Goal: Information Seeking & Learning: Learn about a topic

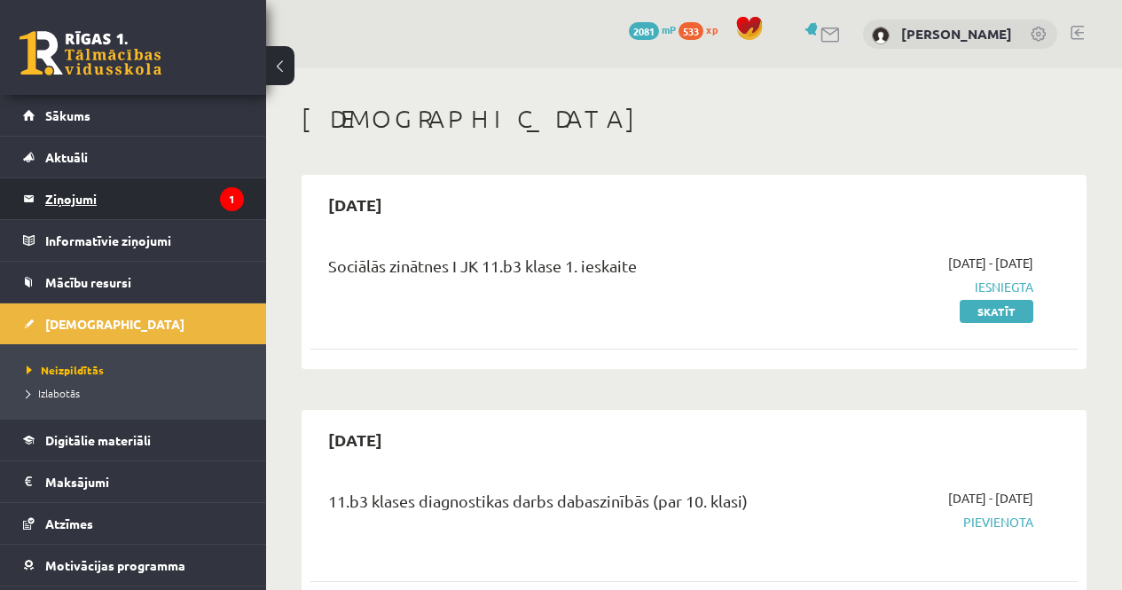
click at [102, 203] on legend "Ziņojumi 1" at bounding box center [144, 198] width 199 height 41
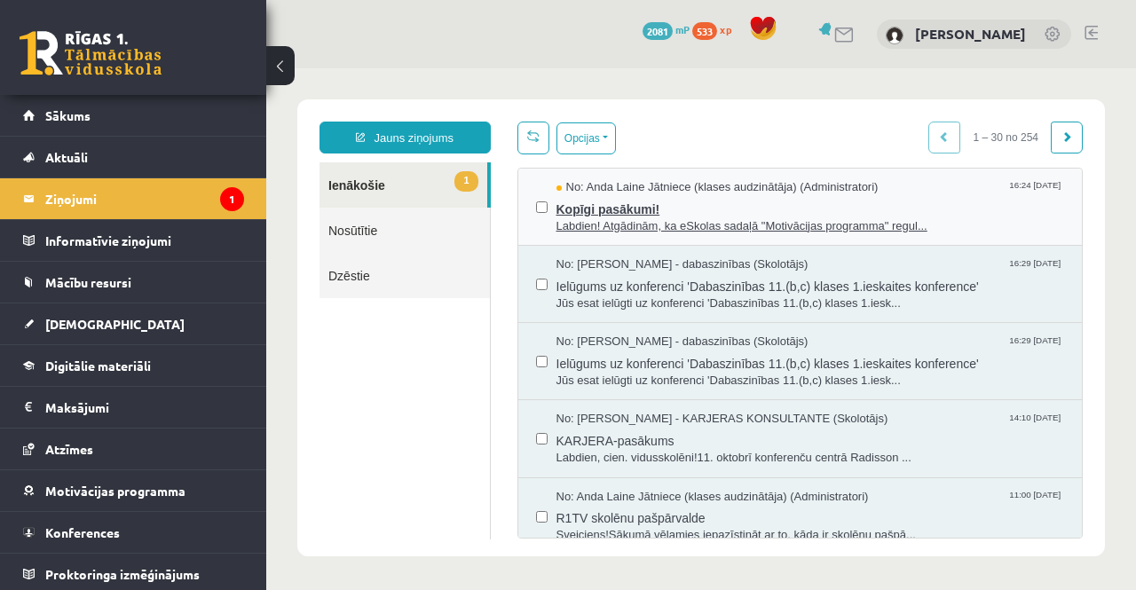
click at [629, 196] on span "Kopīgi pasākumi!" at bounding box center [810, 207] width 508 height 22
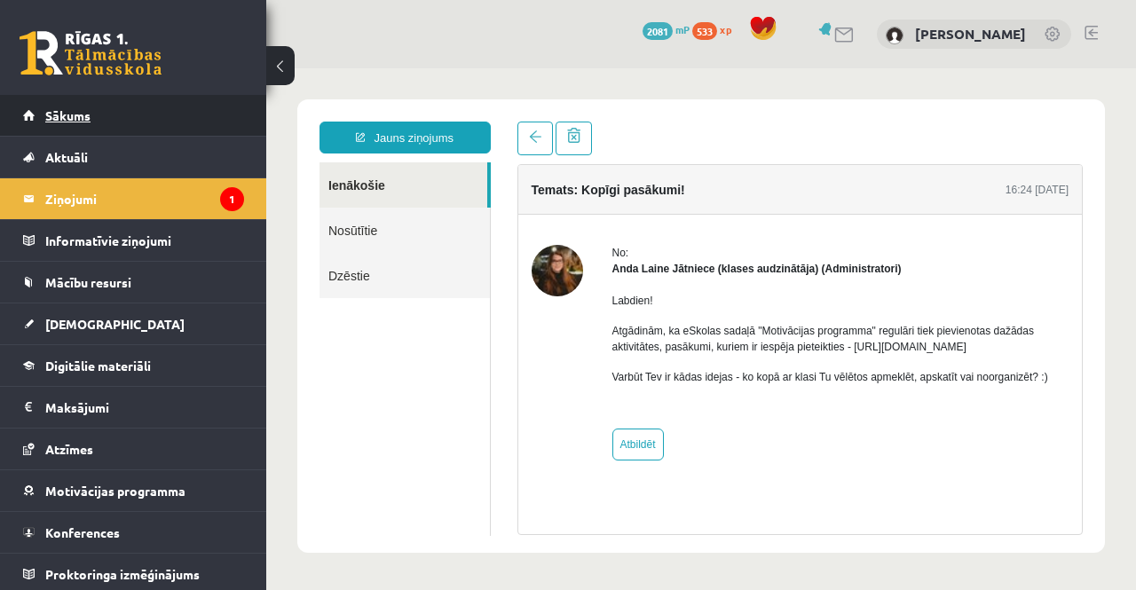
click at [48, 122] on span "Sākums" at bounding box center [67, 115] width 45 height 16
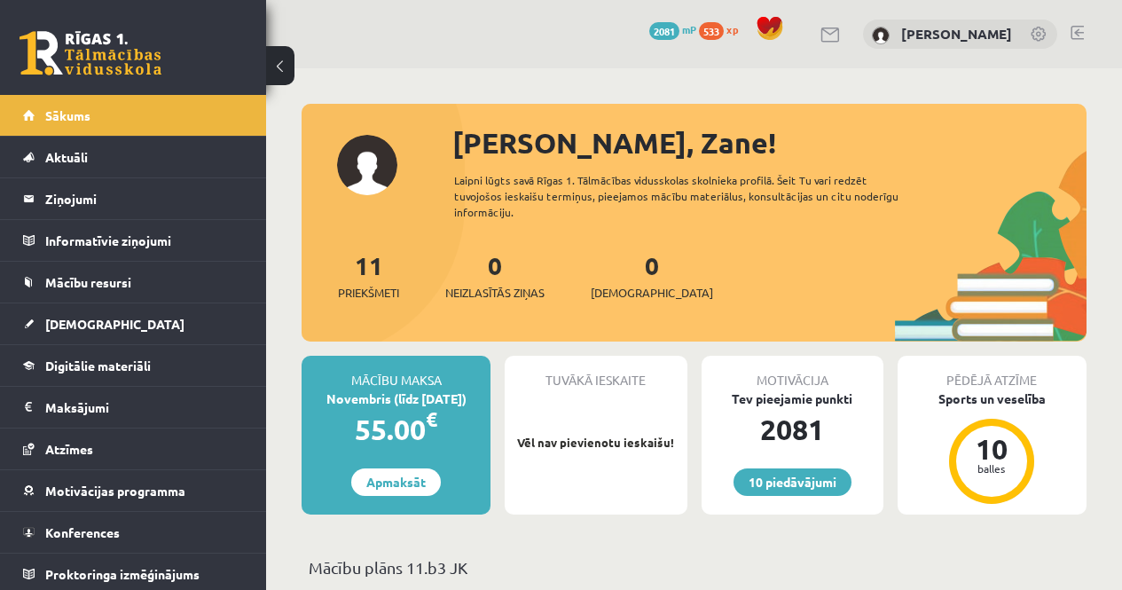
scroll to position [355, 0]
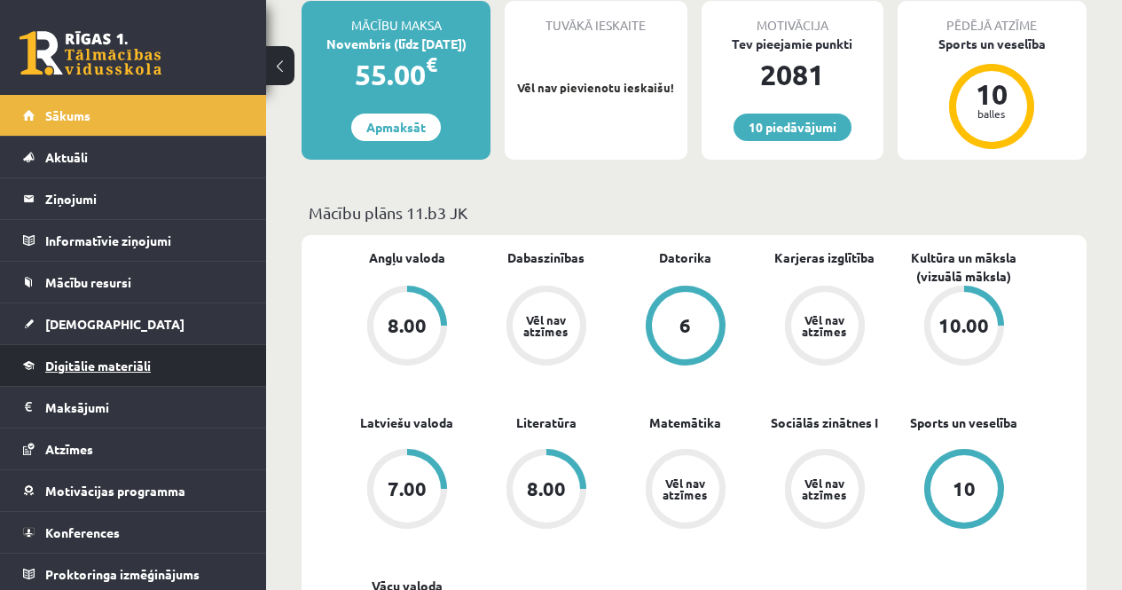
click at [129, 383] on link "Digitālie materiāli" at bounding box center [133, 365] width 221 height 41
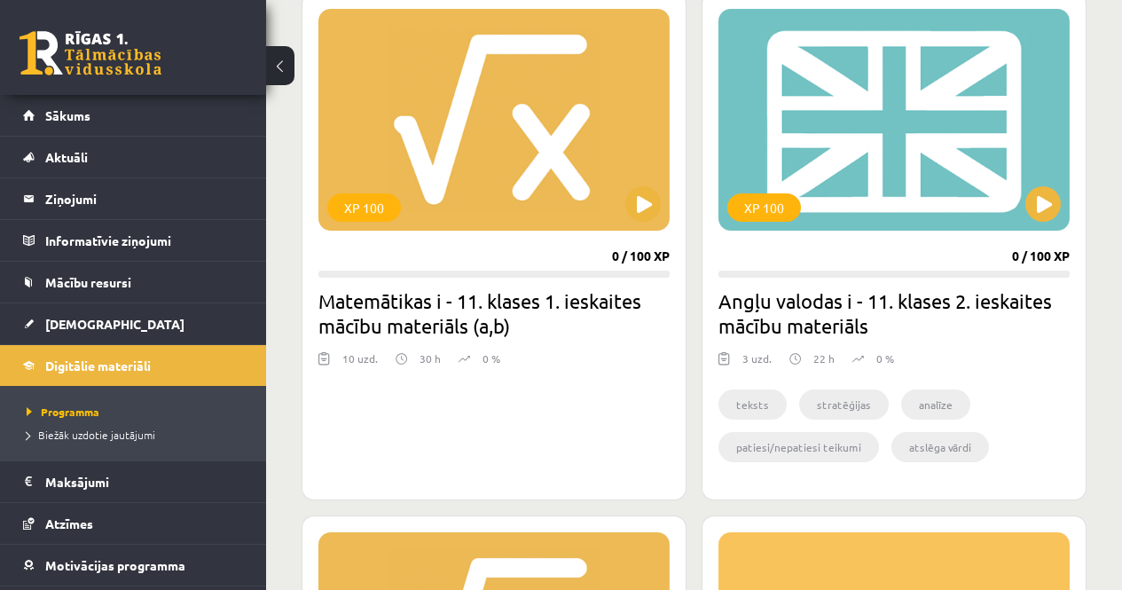
scroll to position [2583, 0]
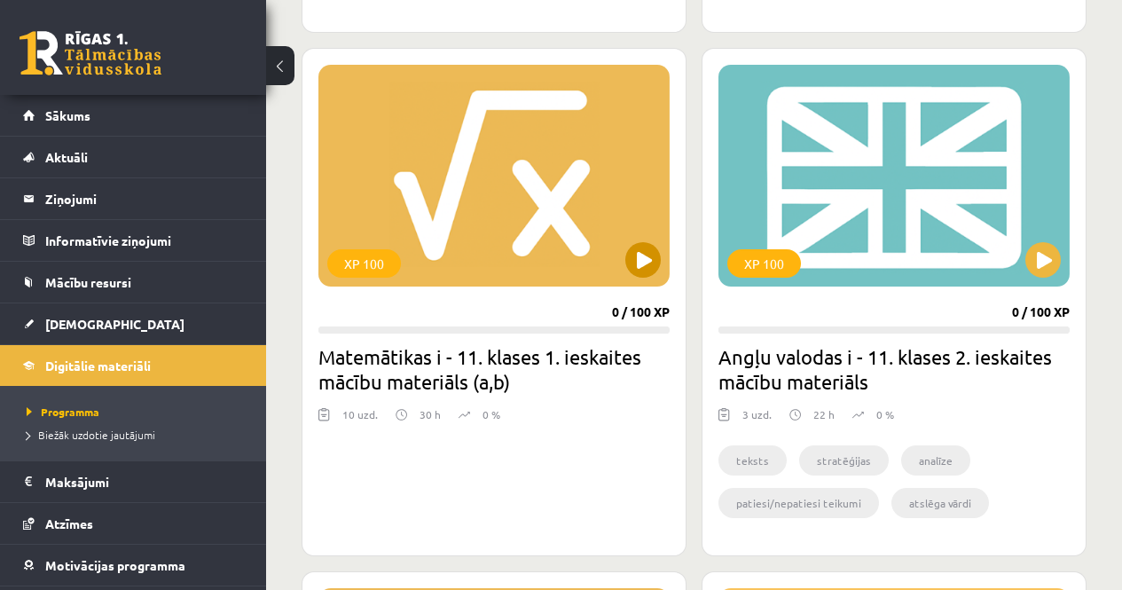
click at [617, 239] on div "XP 100" at bounding box center [493, 176] width 351 height 222
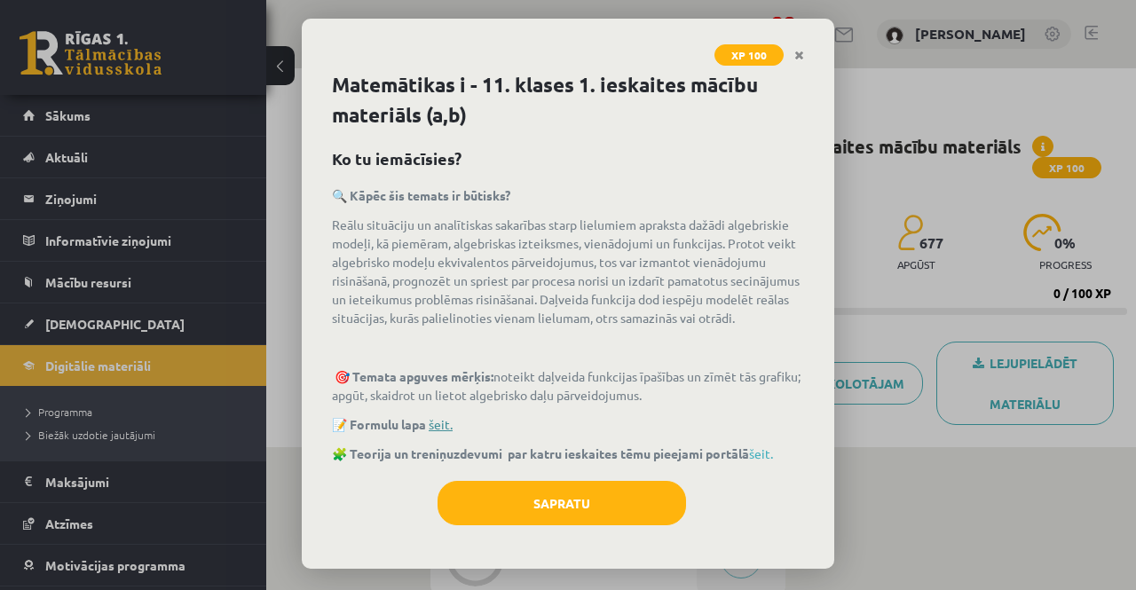
click at [448, 427] on link "šeit." at bounding box center [440, 424] width 24 height 16
click at [554, 527] on div "Sapratu" at bounding box center [568, 510] width 472 height 58
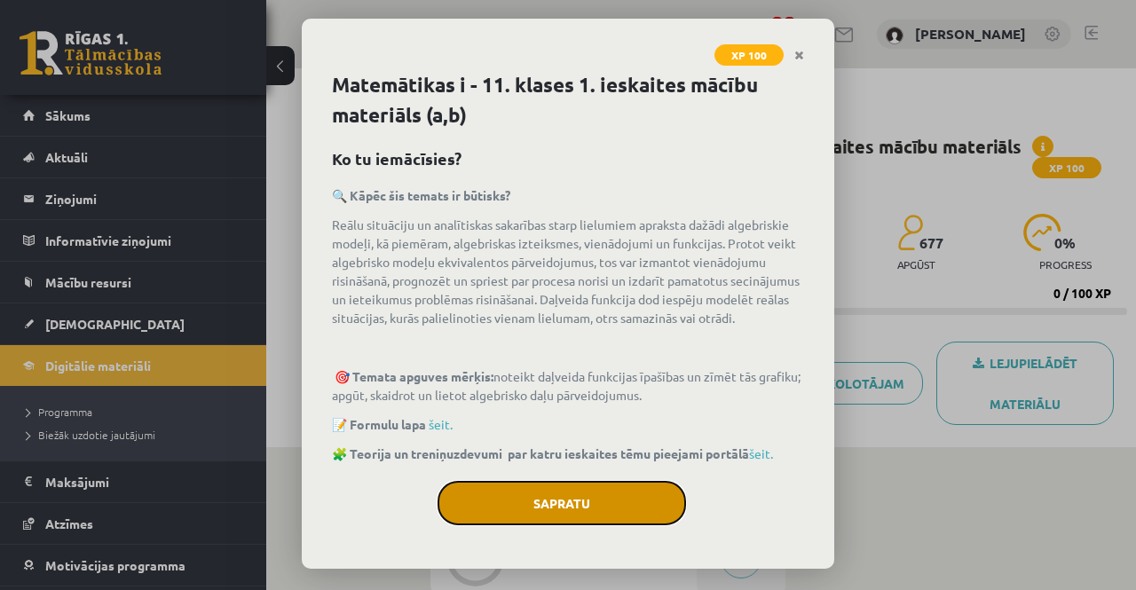
click at [554, 493] on button "Sapratu" at bounding box center [561, 503] width 248 height 44
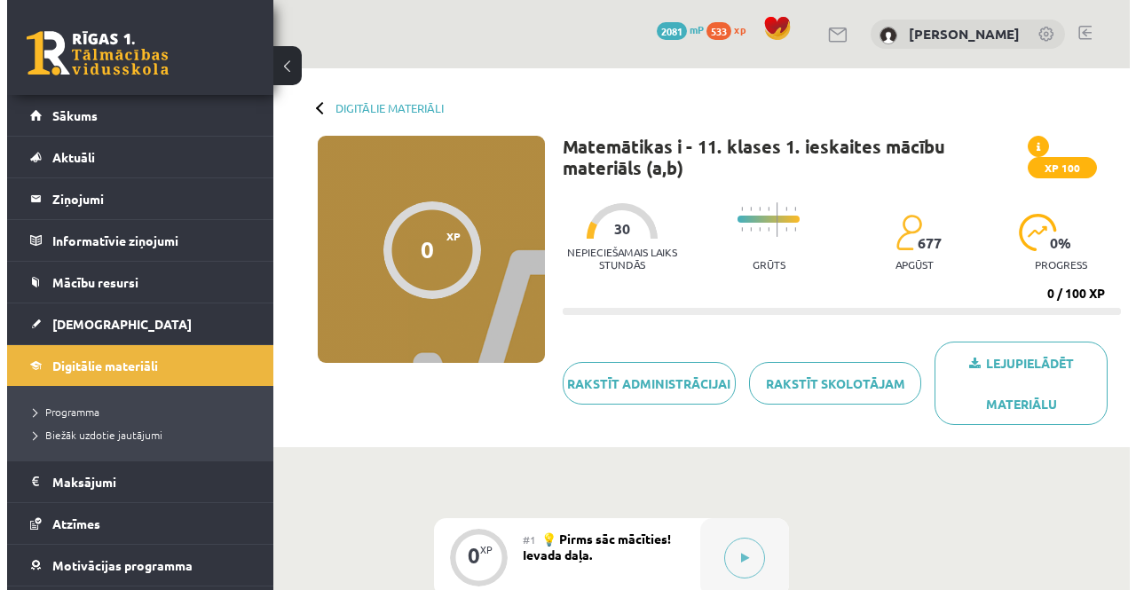
scroll to position [177, 0]
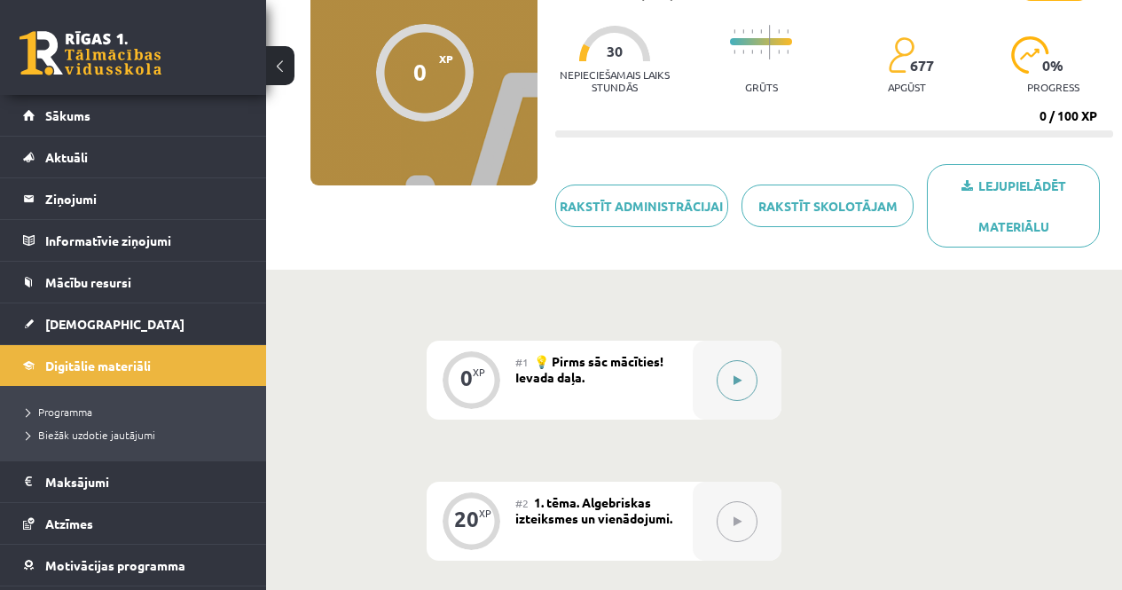
click at [769, 378] on div at bounding box center [737, 380] width 89 height 79
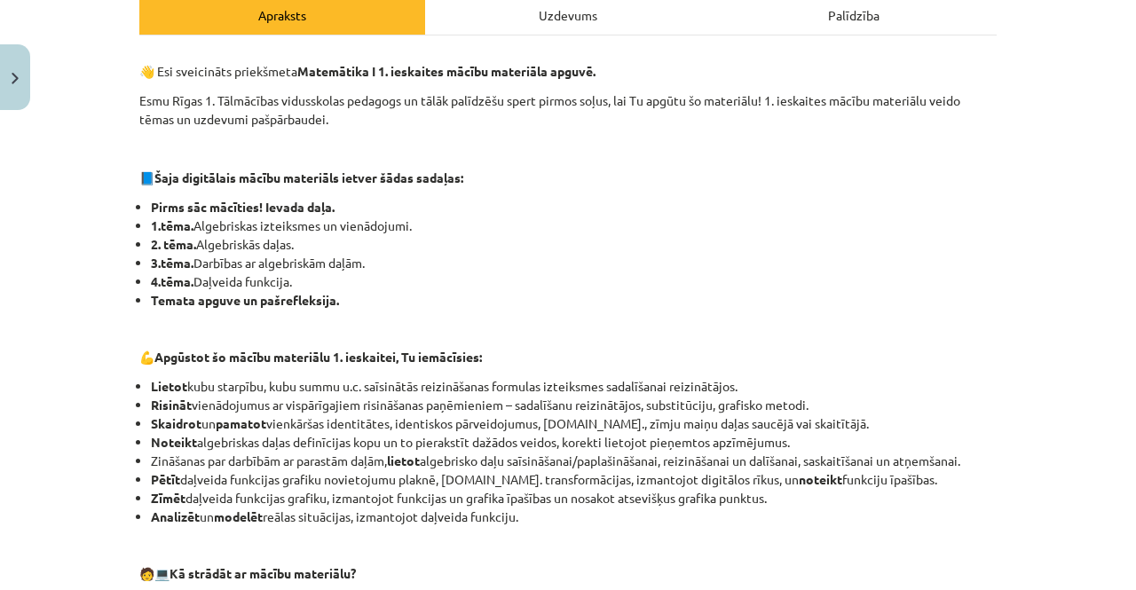
scroll to position [621, 0]
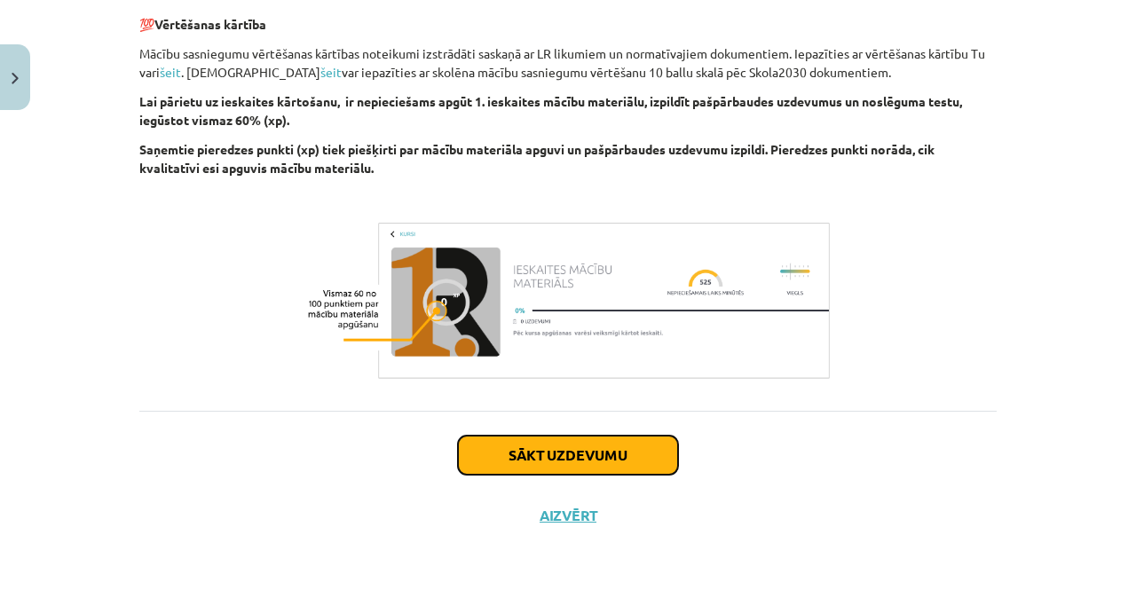
click at [562, 467] on button "Sākt uzdevumu" at bounding box center [568, 455] width 220 height 39
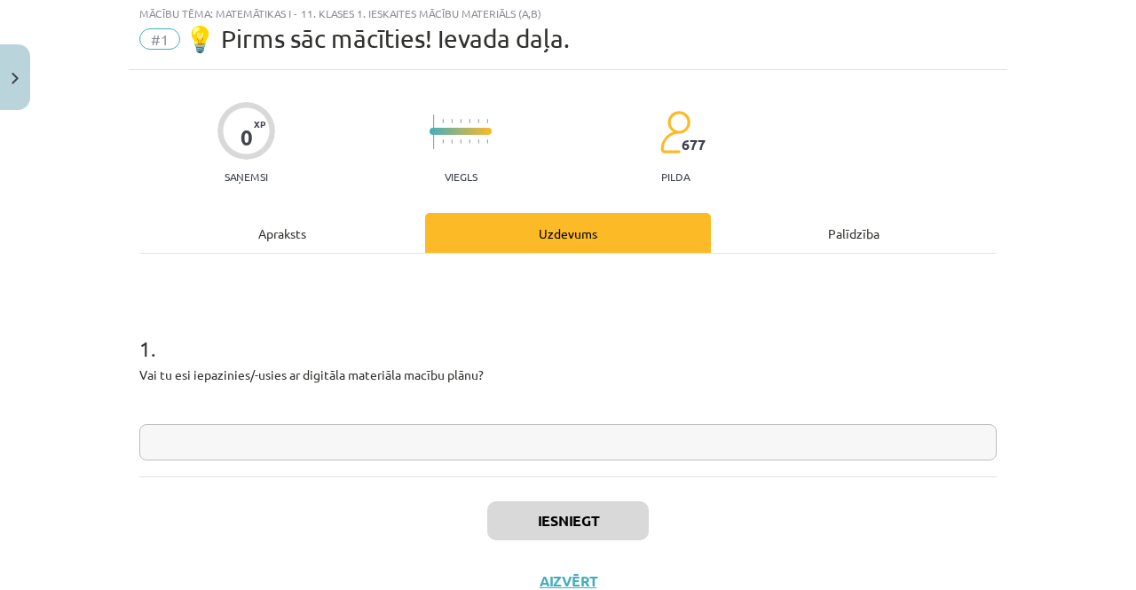
scroll to position [44, 0]
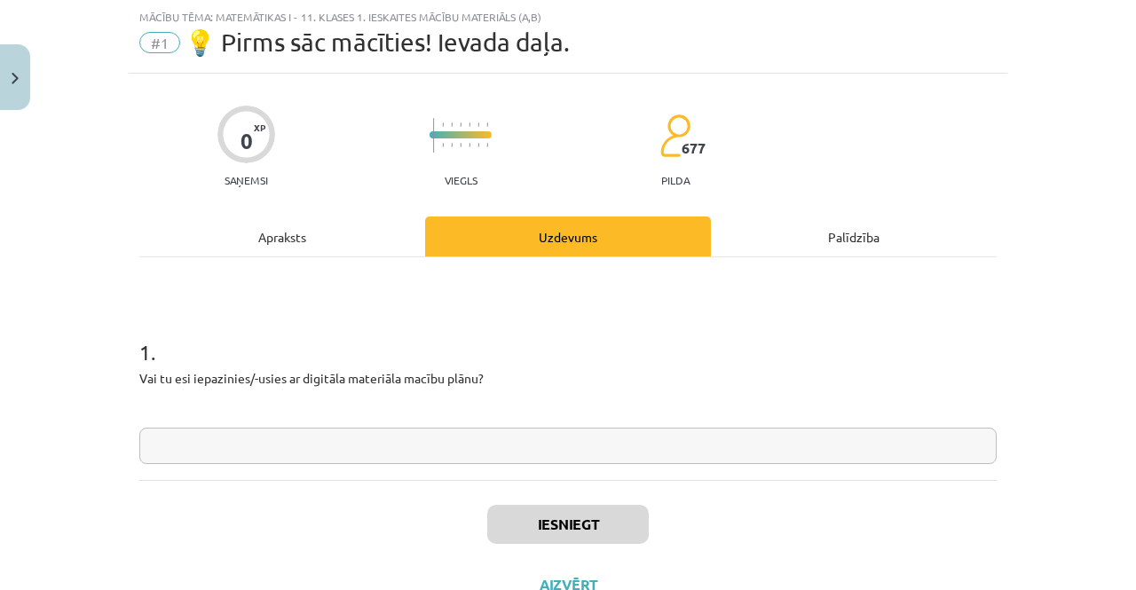
click at [461, 443] on input "text" at bounding box center [567, 446] width 857 height 36
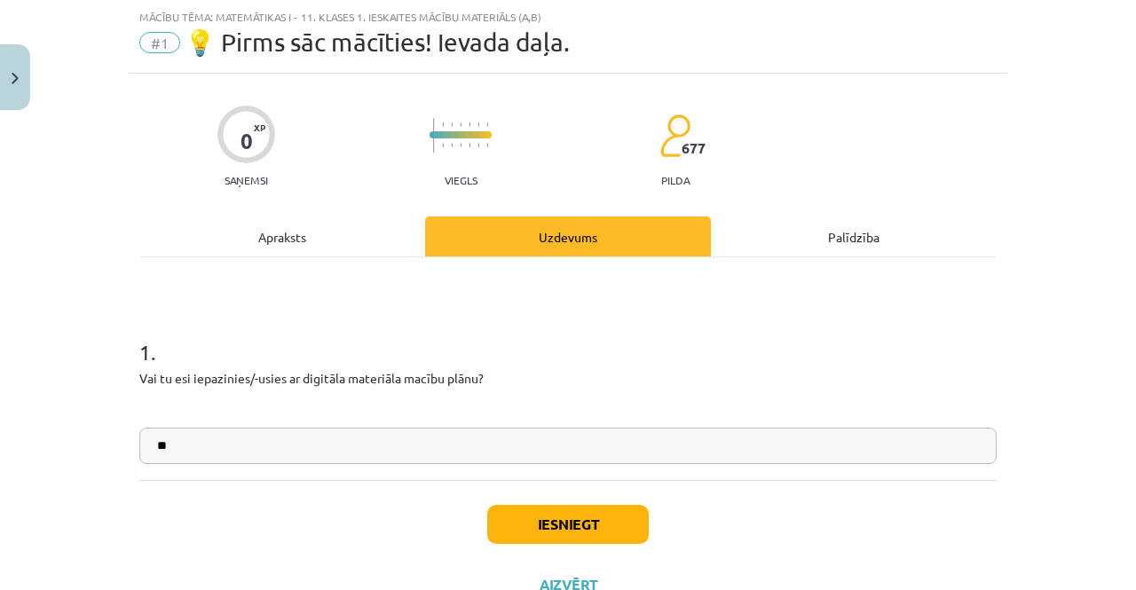
type input "**"
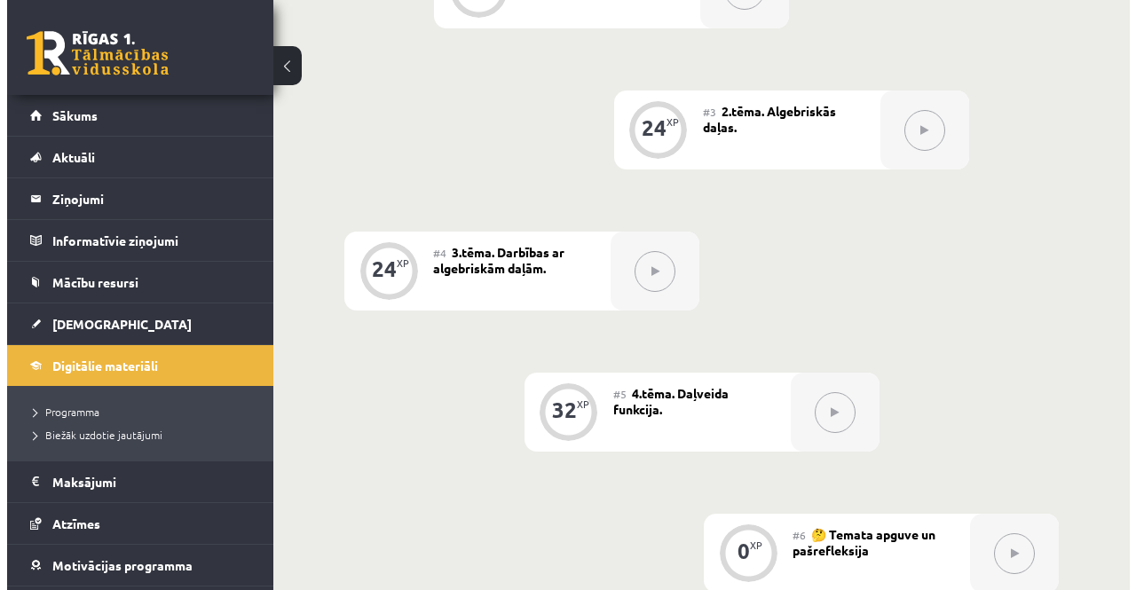
scroll to position [444, 0]
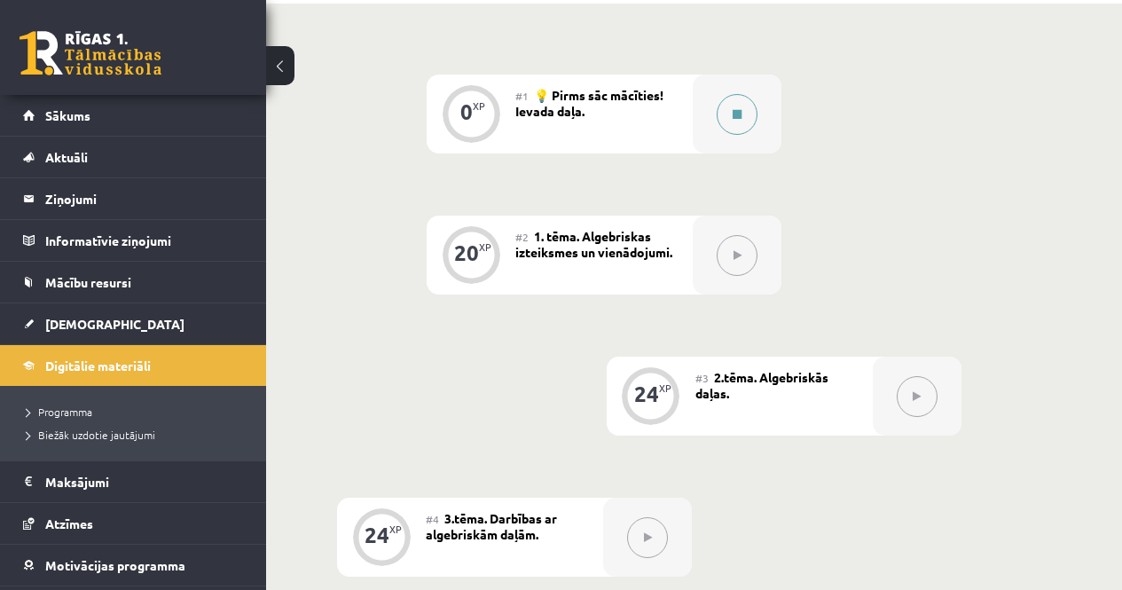
click at [733, 119] on button at bounding box center [737, 114] width 41 height 41
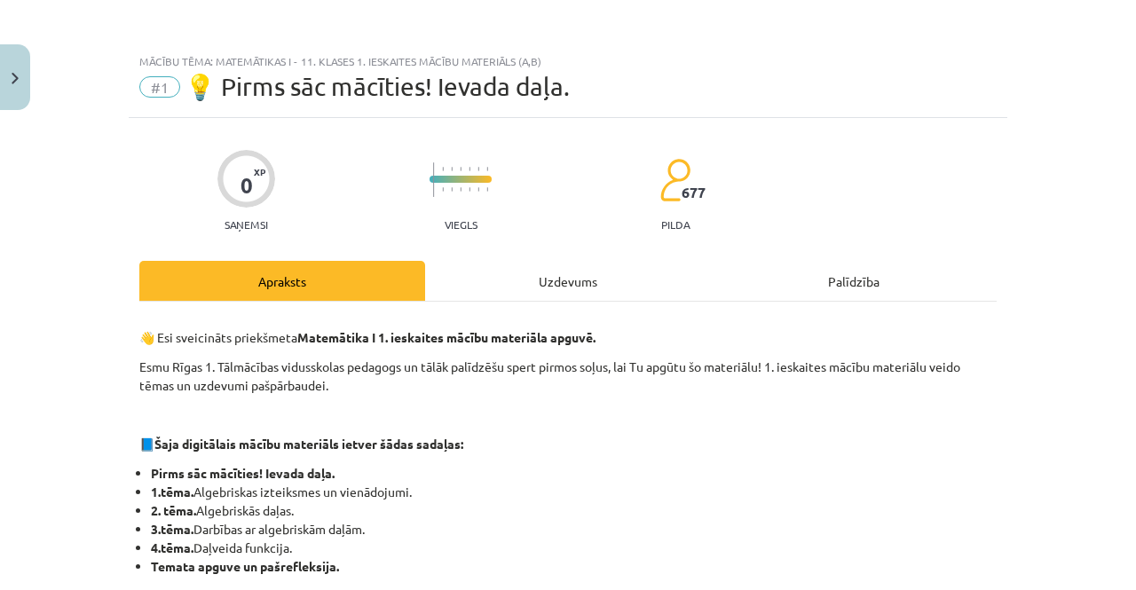
click at [616, 273] on div "Uzdevums" at bounding box center [568, 281] width 286 height 40
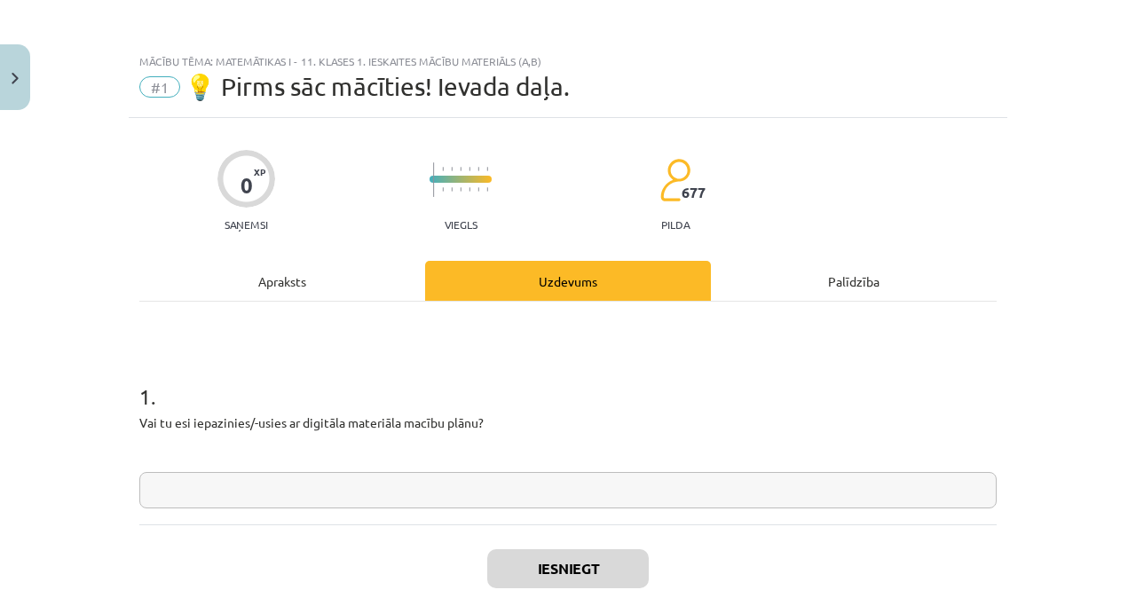
scroll to position [44, 0]
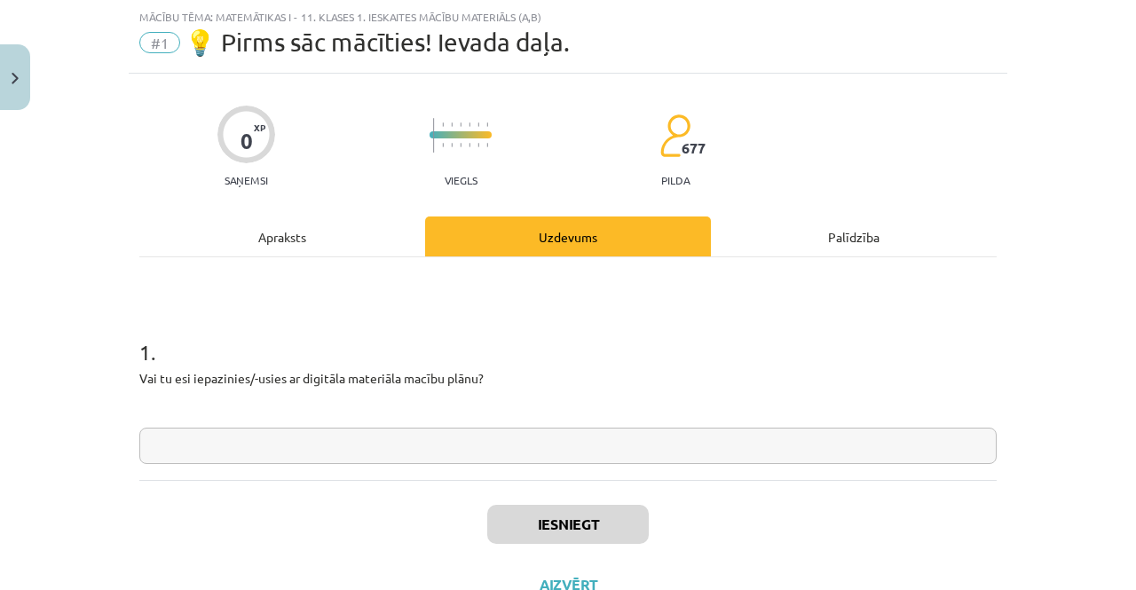
click at [420, 428] on input "text" at bounding box center [567, 446] width 857 height 36
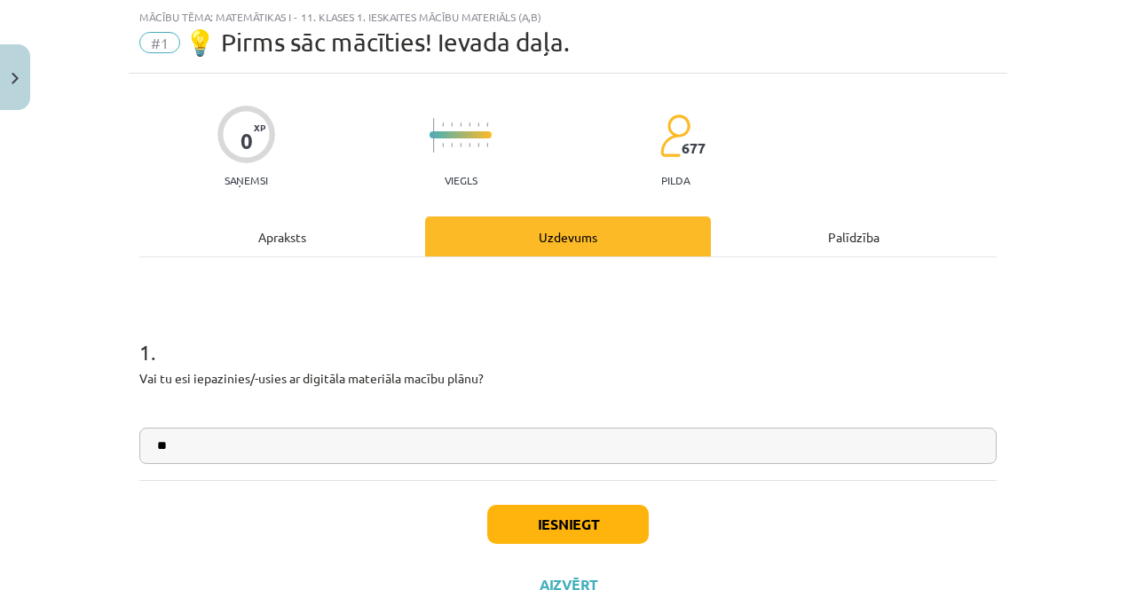
type input "**"
click at [529, 519] on button "Iesniegt" at bounding box center [567, 524] width 161 height 39
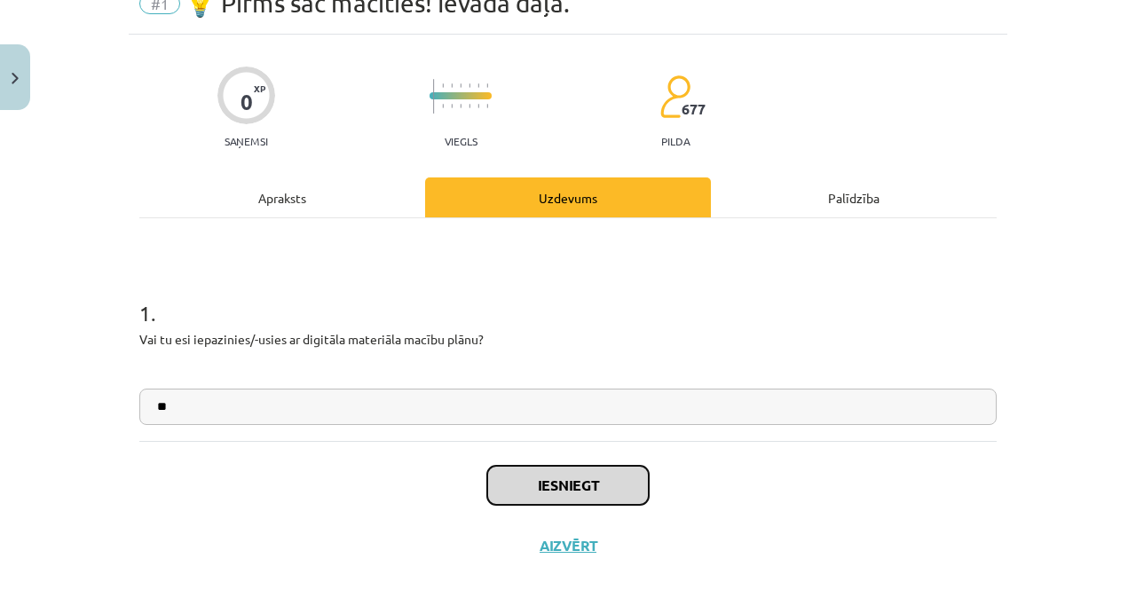
scroll to position [114, 0]
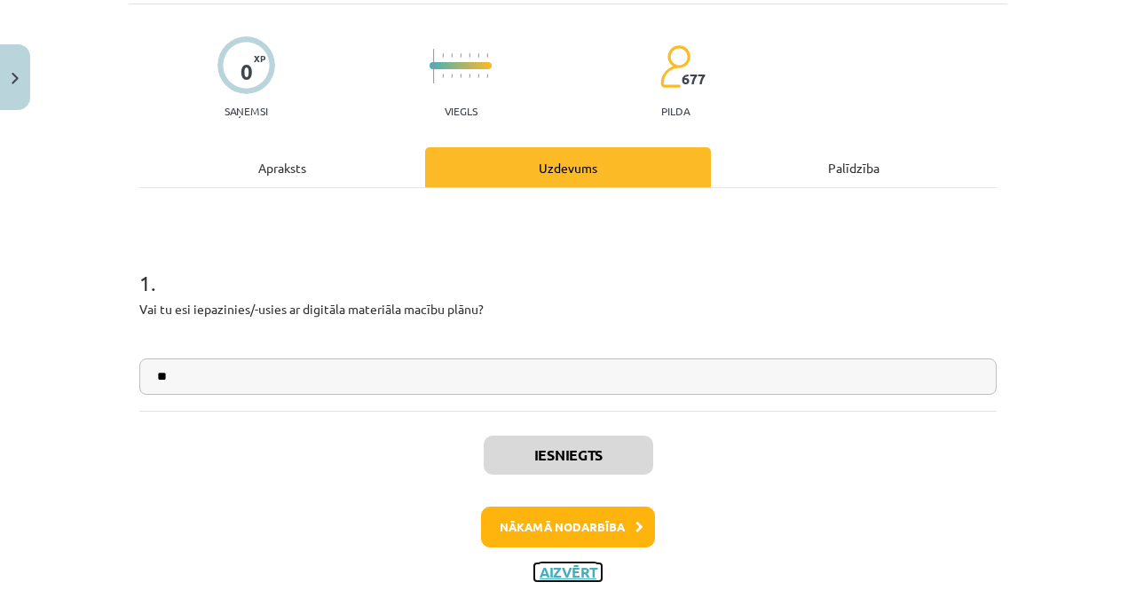
click at [577, 572] on button "Aizvērt" at bounding box center [567, 572] width 67 height 18
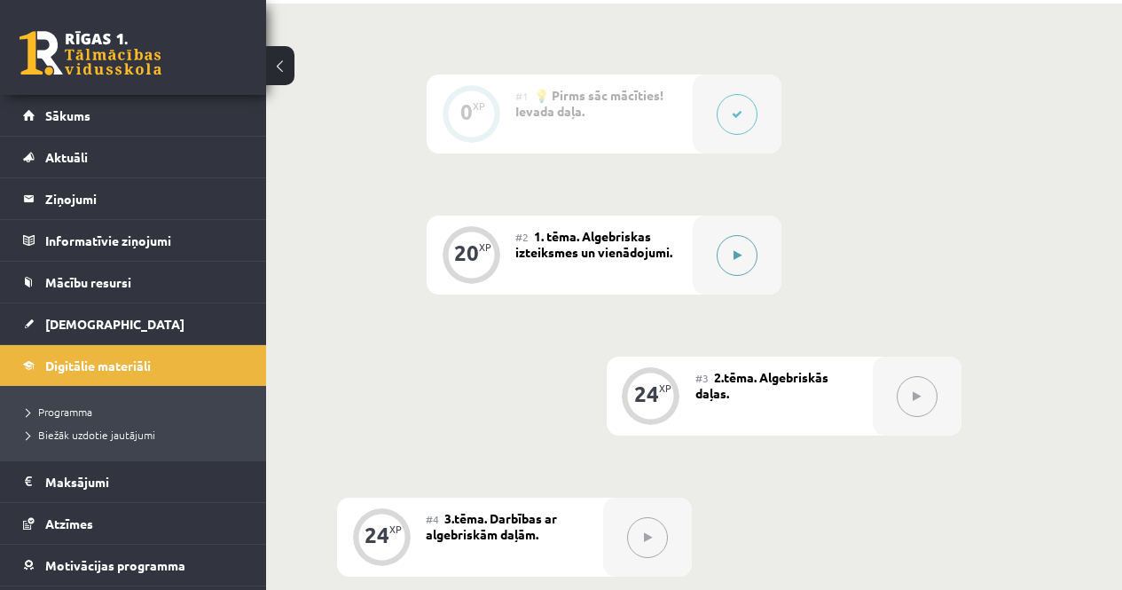
click at [738, 258] on icon at bounding box center [738, 255] width 8 height 11
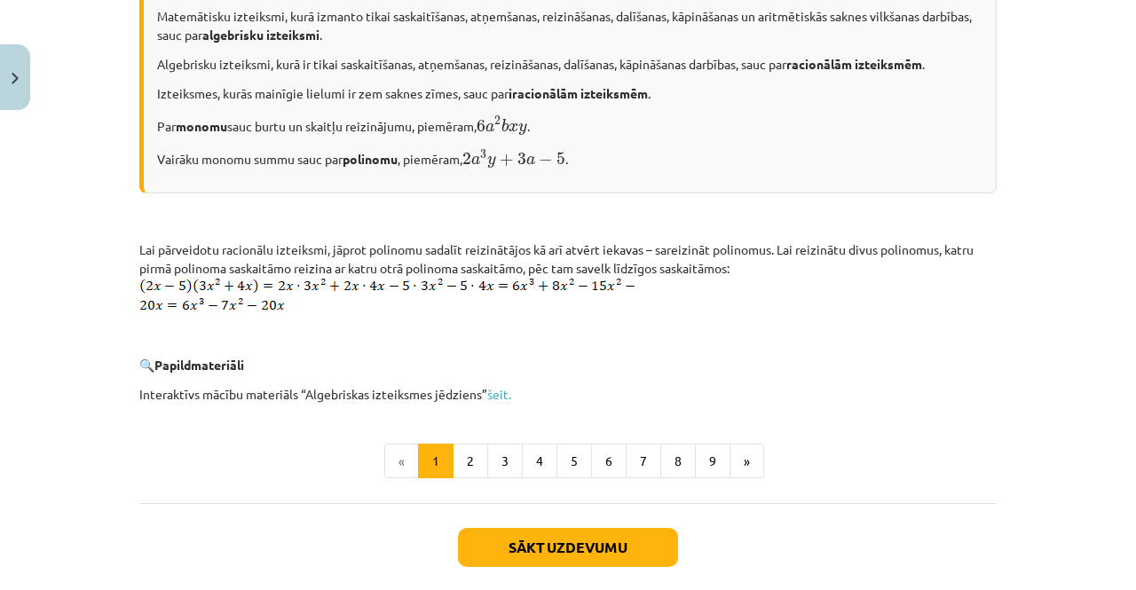
scroll to position [943, 0]
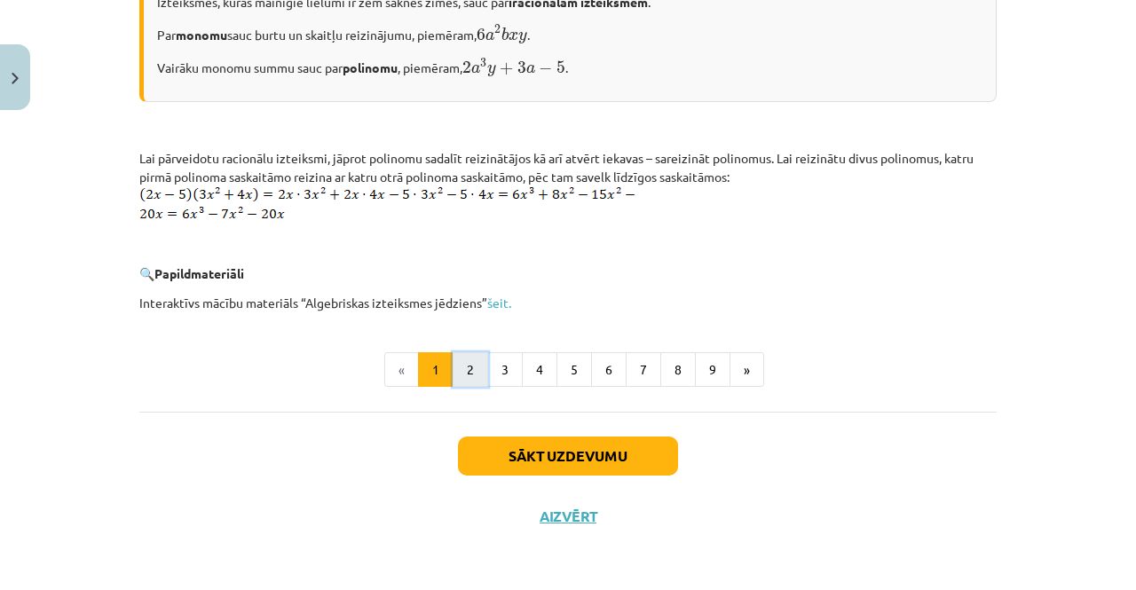
click at [452, 379] on button "2" at bounding box center [469, 369] width 35 height 35
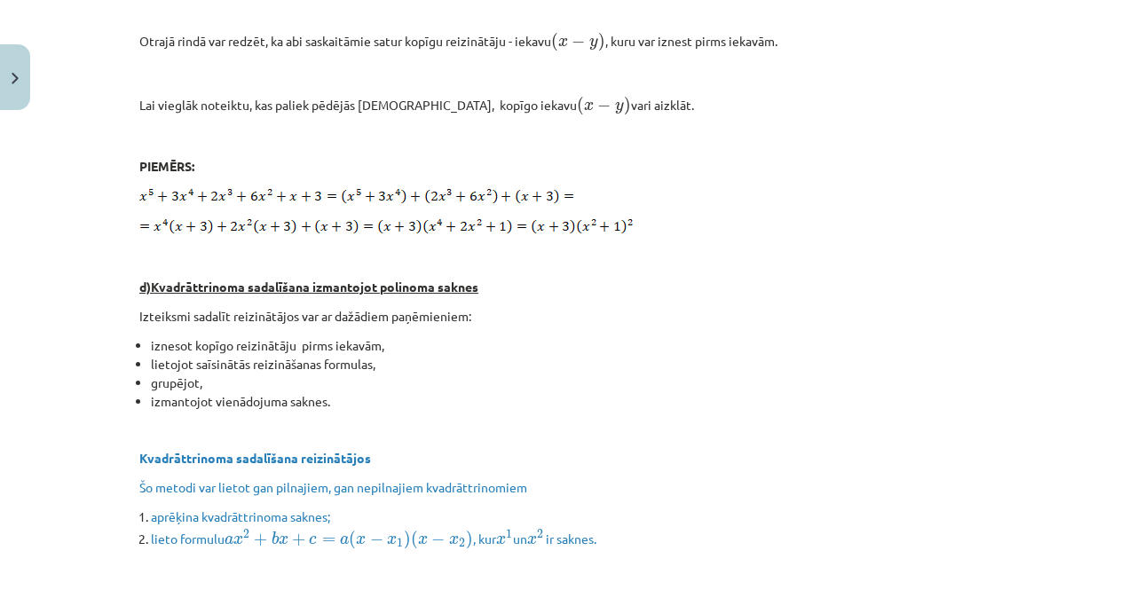
scroll to position [4141, 0]
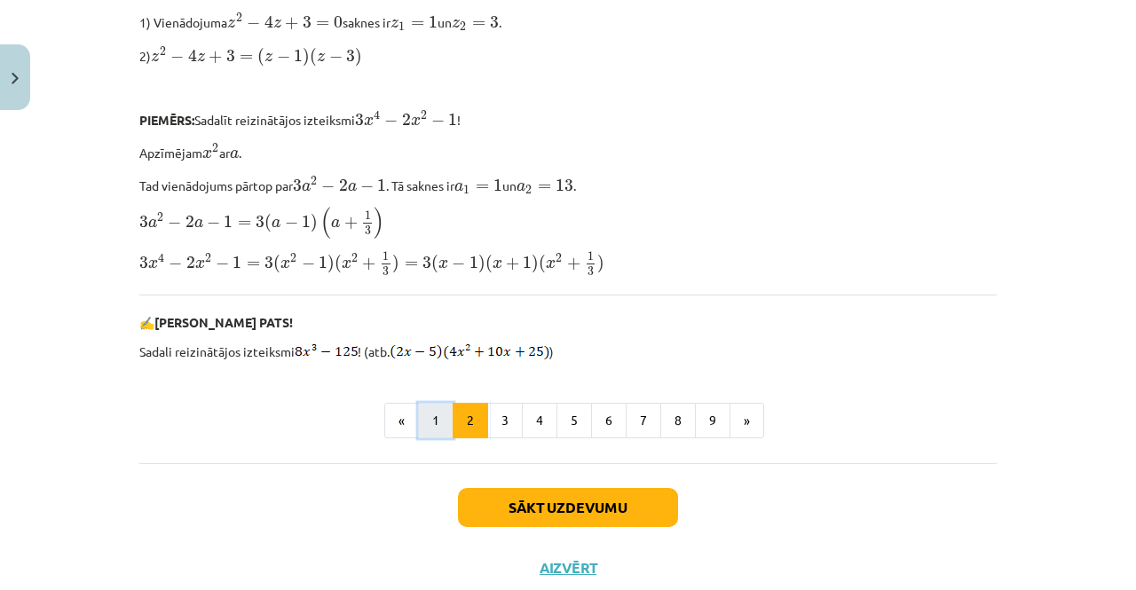
click at [432, 403] on button "1" at bounding box center [435, 420] width 35 height 35
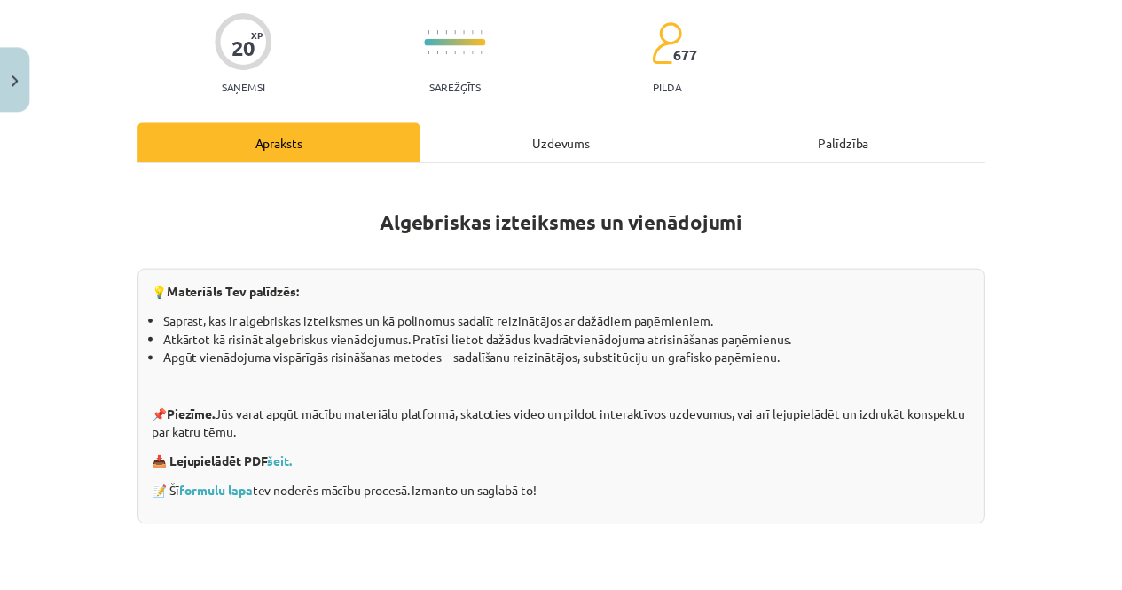
scroll to position [0, 0]
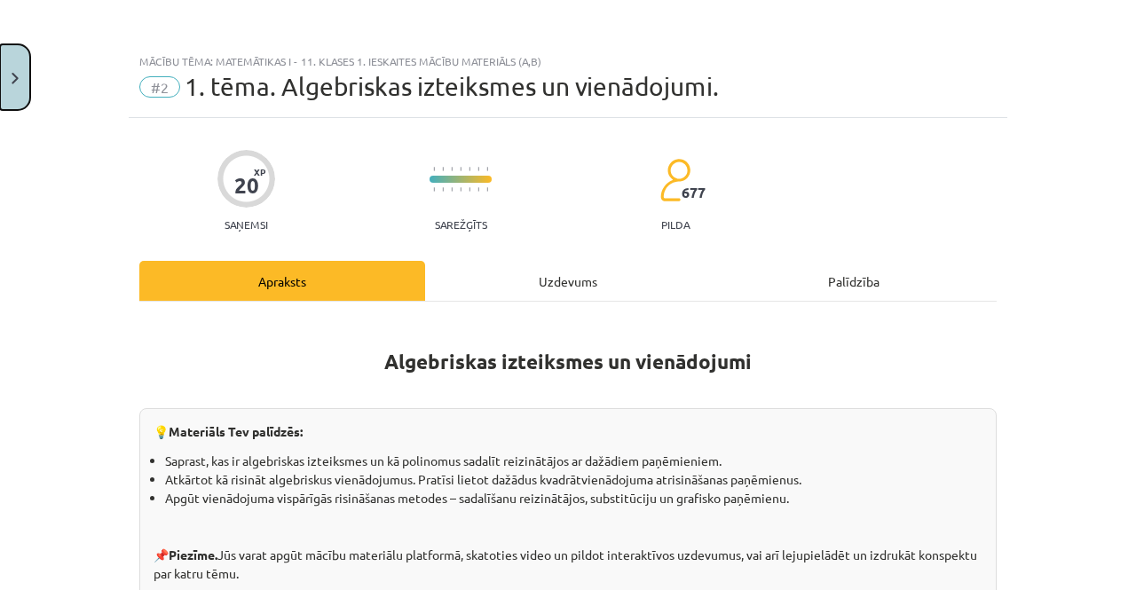
click at [4, 83] on button "Close" at bounding box center [15, 77] width 30 height 66
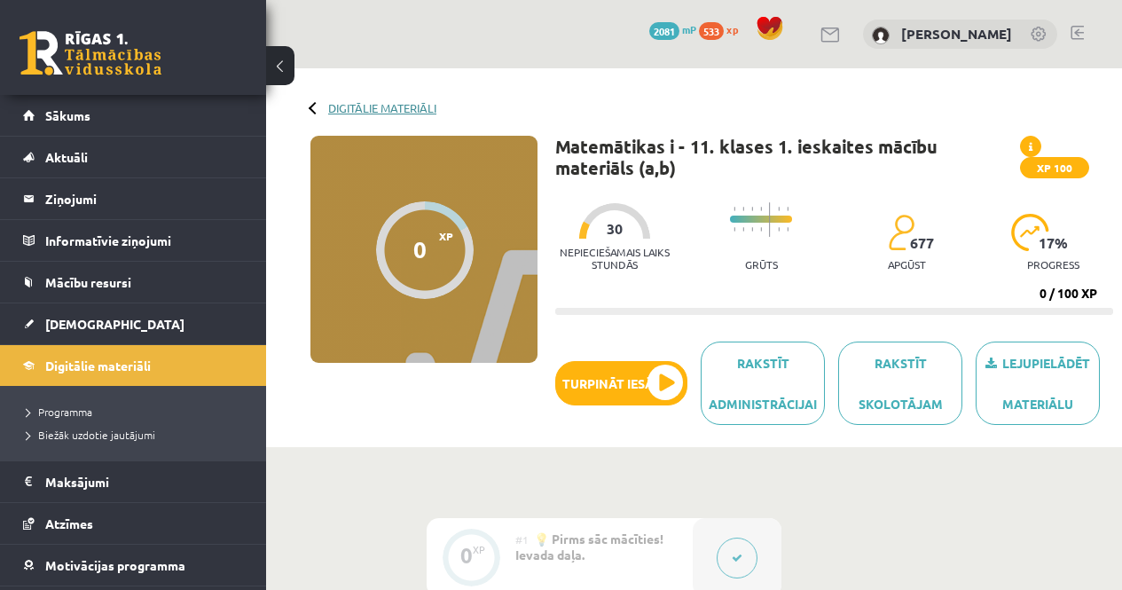
click at [381, 105] on link "Digitālie materiāli" at bounding box center [382, 107] width 108 height 13
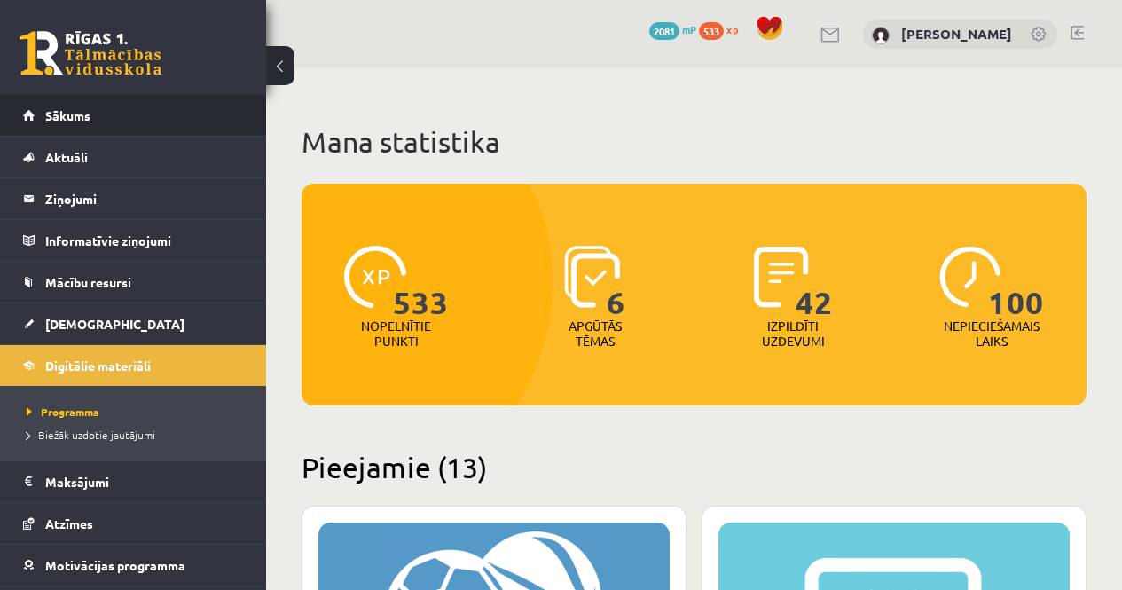
click at [119, 120] on link "Sākums" at bounding box center [133, 115] width 221 height 41
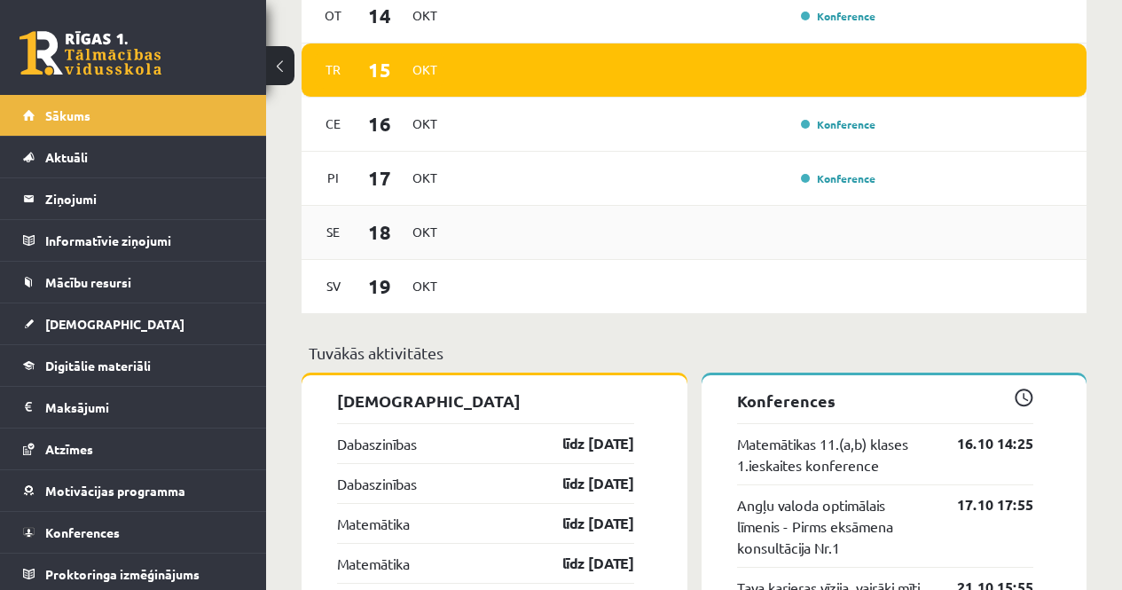
scroll to position [1597, 0]
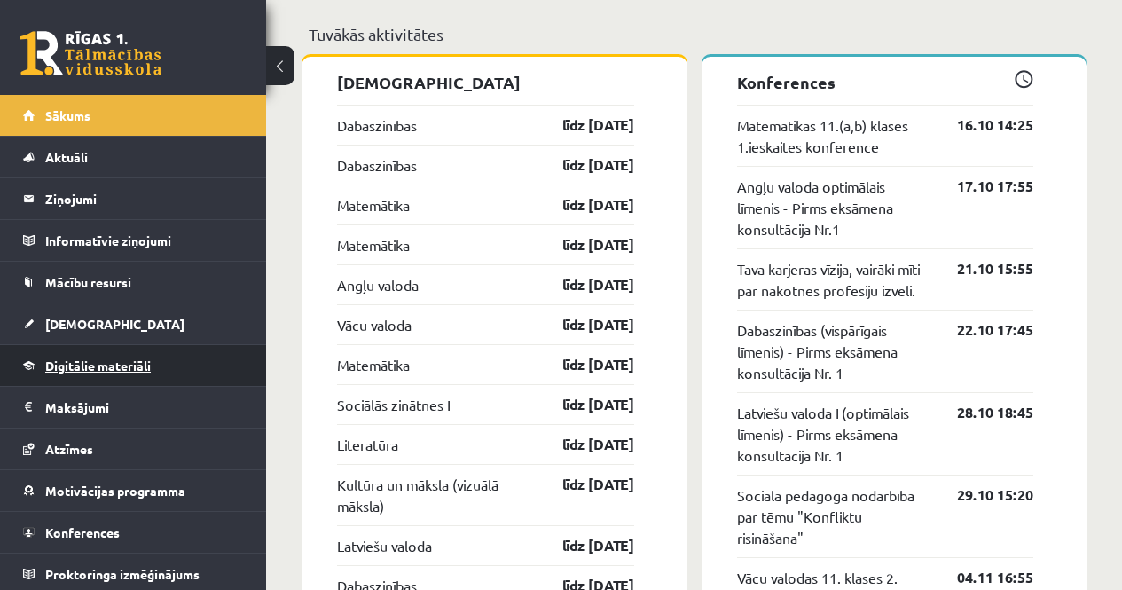
click at [222, 384] on link "Digitālie materiāli" at bounding box center [133, 365] width 221 height 41
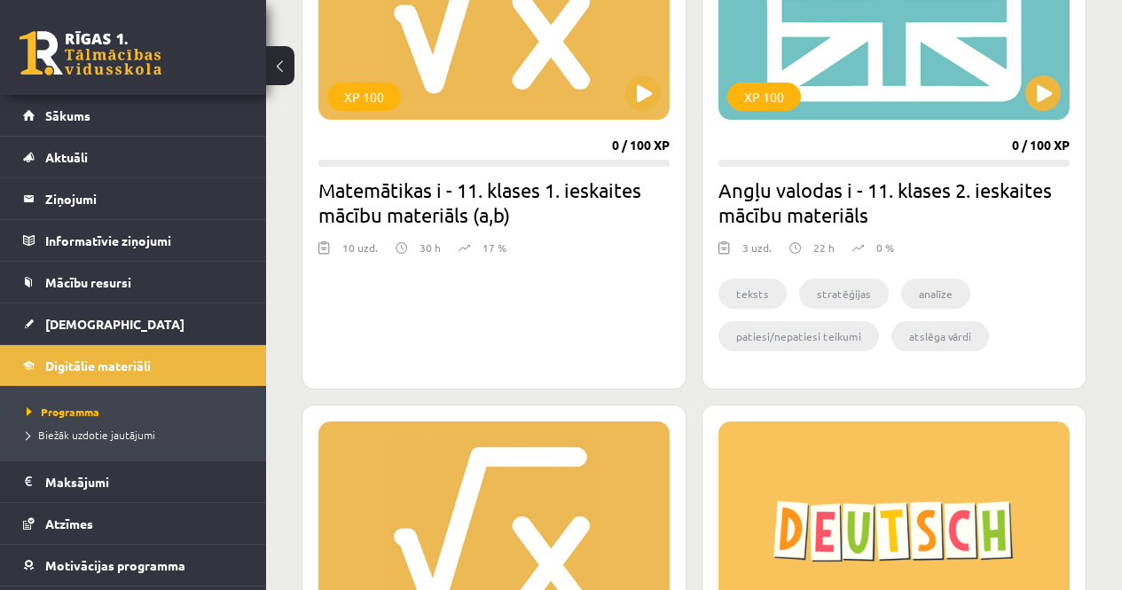
scroll to position [3105, 0]
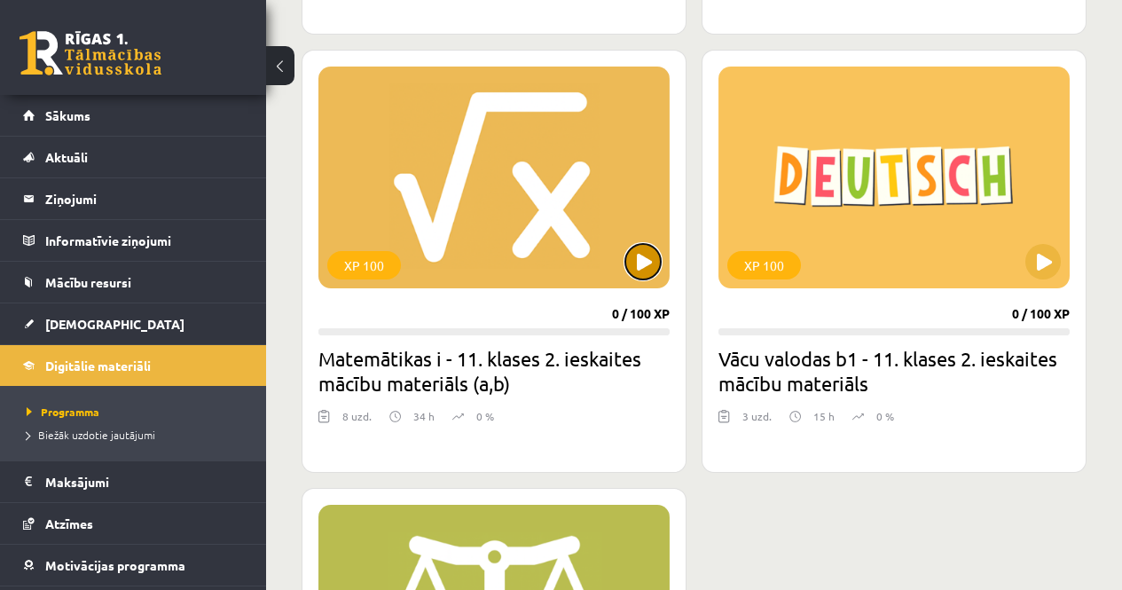
click at [653, 275] on button at bounding box center [642, 261] width 35 height 35
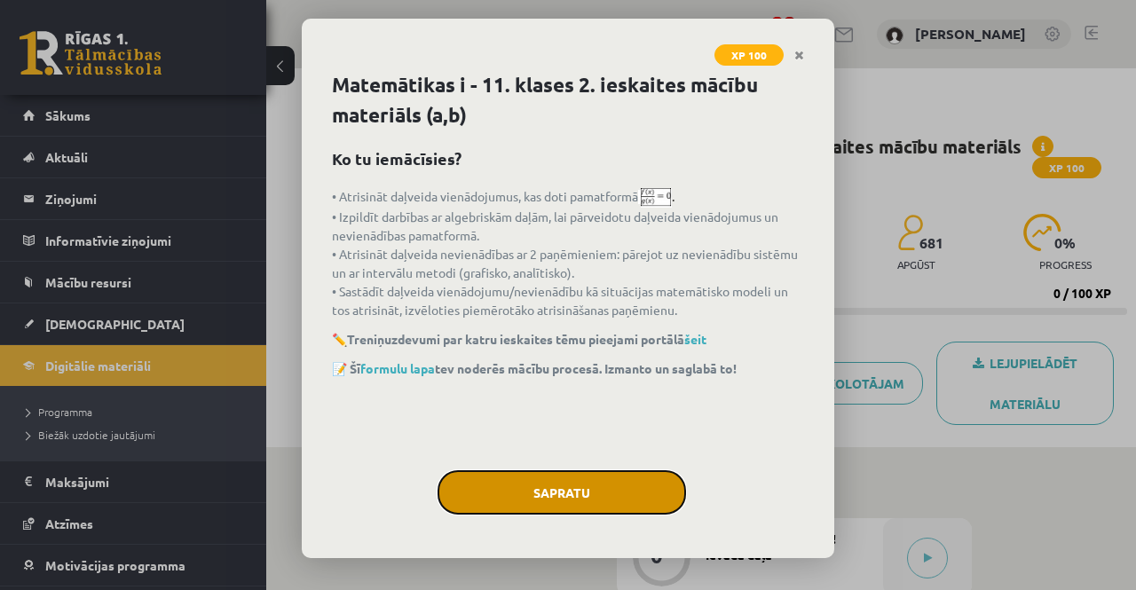
click at [545, 501] on button "Sapratu" at bounding box center [561, 492] width 248 height 44
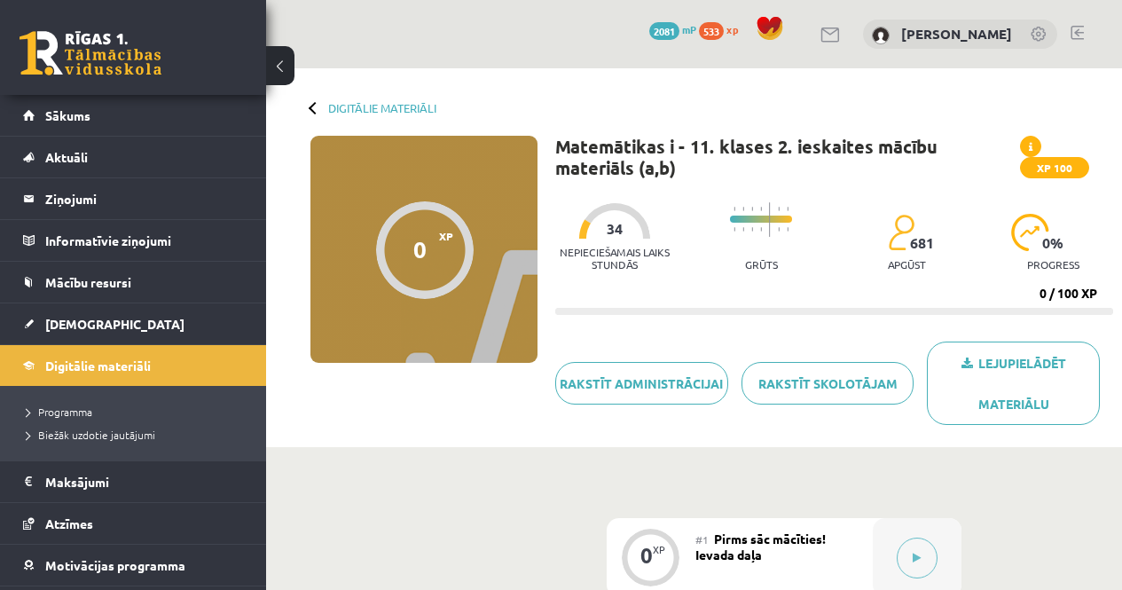
click at [365, 99] on div "Digitālie materiāli 0 XP XP 100 0 / 100 XP Matemātikas i - 11. klases 2. ieskai…" at bounding box center [694, 257] width 856 height 379
click at [369, 111] on link "Digitālie materiāli" at bounding box center [382, 107] width 108 height 13
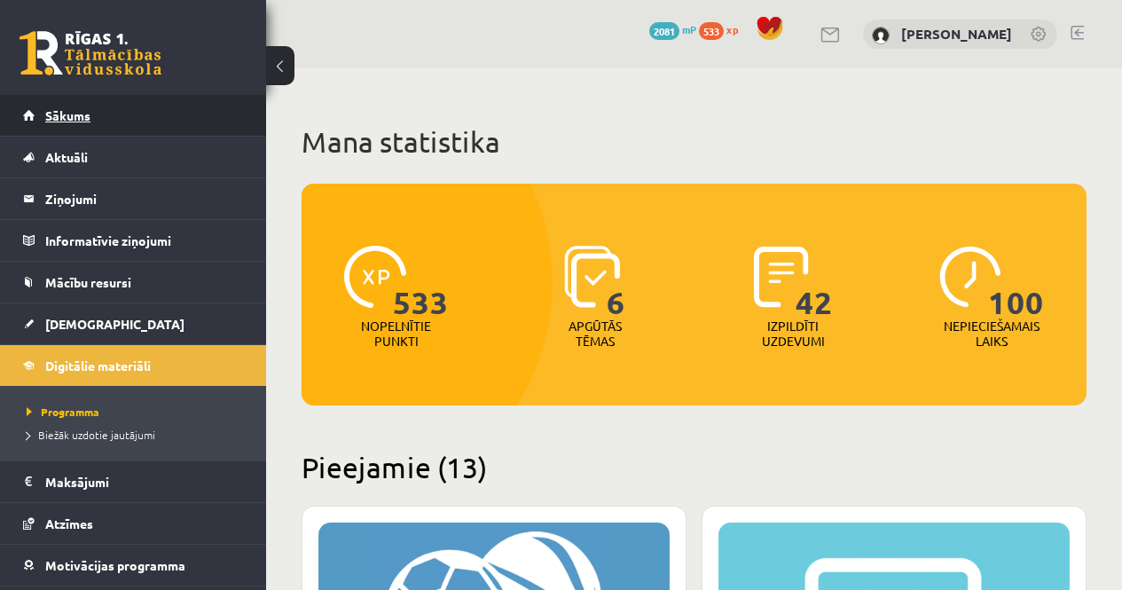
click at [156, 120] on link "Sākums" at bounding box center [133, 115] width 221 height 41
